Goal: Transaction & Acquisition: Purchase product/service

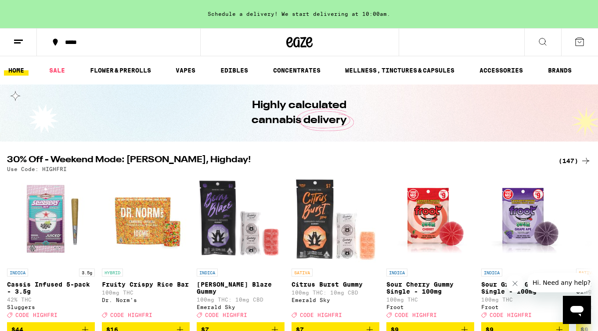
click at [578, 43] on icon at bounding box center [579, 41] width 11 height 11
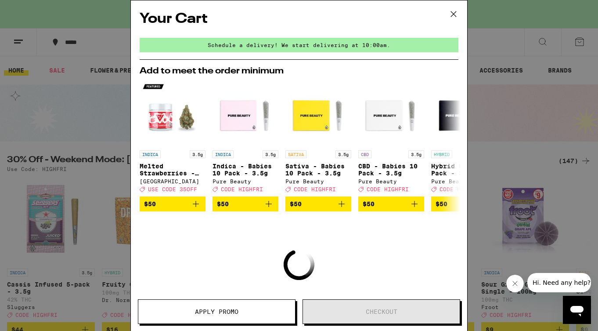
click at [451, 14] on icon at bounding box center [453, 13] width 13 height 13
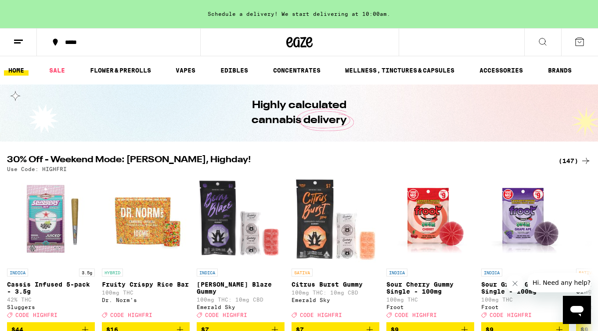
click at [19, 44] on icon at bounding box center [18, 41] width 11 height 11
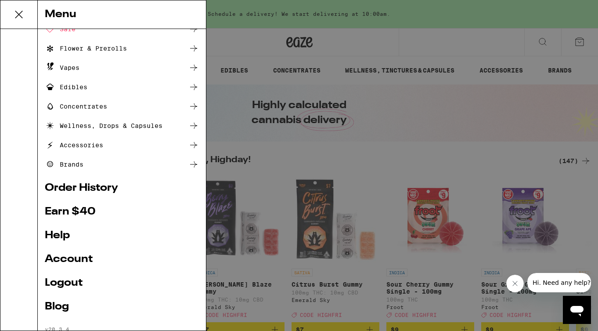
scroll to position [73, 0]
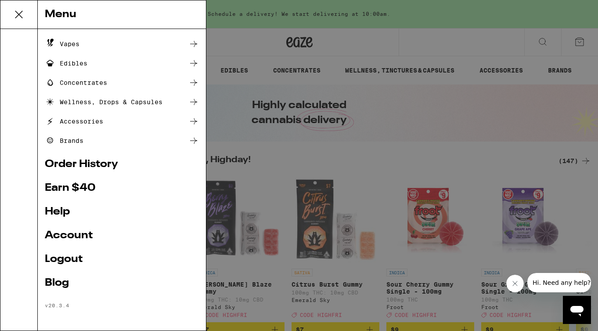
click at [90, 159] on link "Order History" at bounding box center [122, 164] width 154 height 11
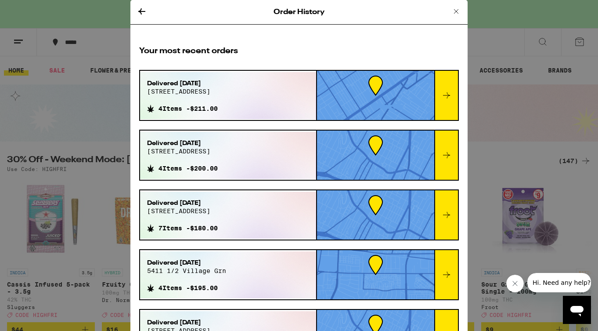
click at [455, 13] on icon at bounding box center [456, 11] width 11 height 11
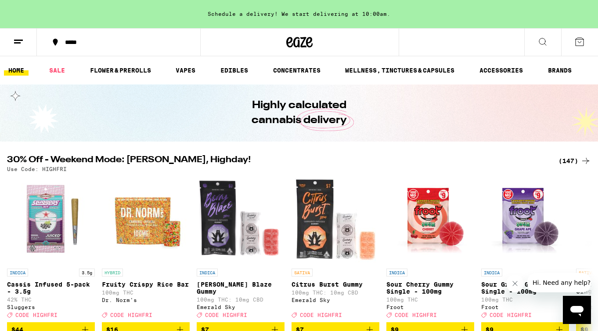
click at [447, 25] on div "Schedule a delivery! We start delivering at 10:00am." at bounding box center [299, 14] width 598 height 28
